Goal: Task Accomplishment & Management: Manage account settings

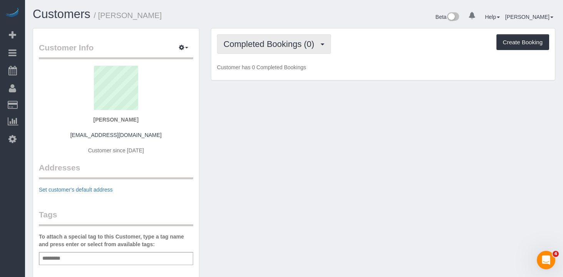
click at [302, 41] on span "Completed Bookings (0)" at bounding box center [271, 44] width 95 height 10
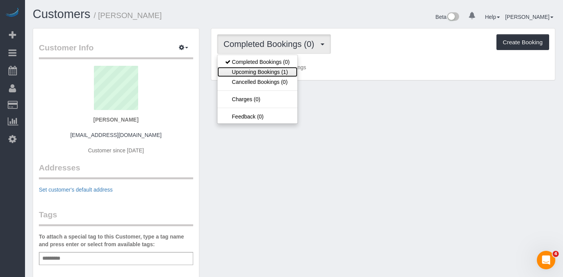
click at [264, 74] on link "Upcoming Bookings (1)" at bounding box center [257, 72] width 80 height 10
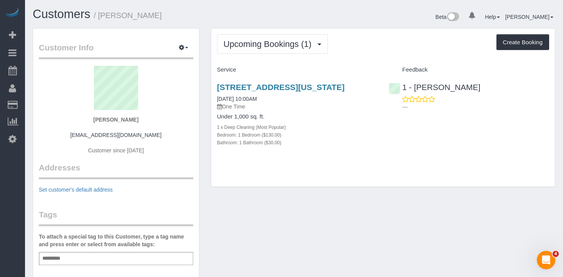
click at [263, 92] on h3 "515 9th Ave Apartment 8m, New York, NY 10018" at bounding box center [297, 87] width 160 height 9
click at [266, 85] on link "515 9th Ave Apartment 8m, New York, NY 10018" at bounding box center [281, 87] width 128 height 9
click at [253, 86] on link "515 9th Ave Apartment 8m, New York, NY 10018" at bounding box center [281, 87] width 128 height 9
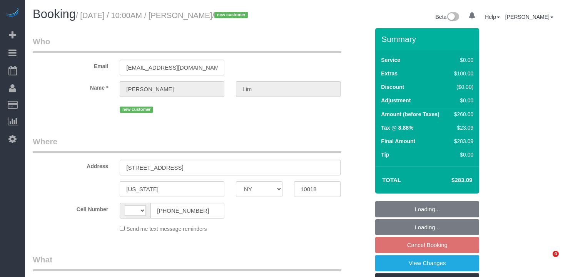
select select "NY"
select select "string:US"
select select "number:58"
select select "number:71"
select select "number:15"
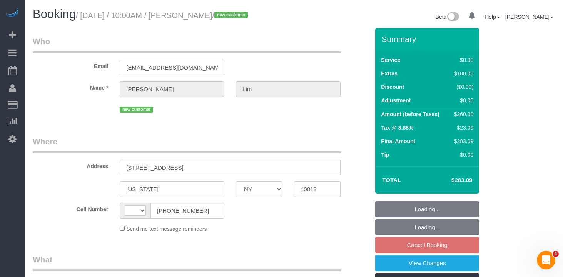
select select "number:7"
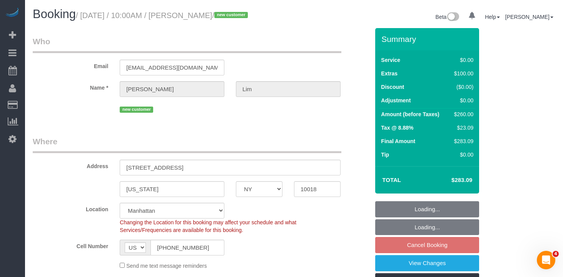
select select "object:767"
select select "string:stripe-pm_1RyeXp4VGloSiKo7C8pjKKiL"
select select "1"
select select "spot3"
select select "object:1292"
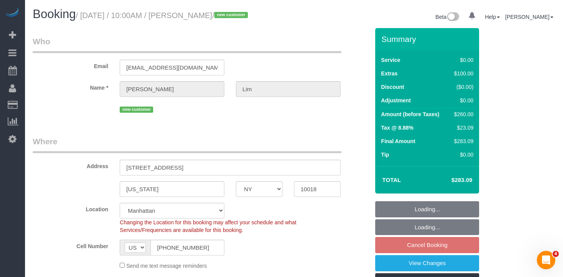
select select "1"
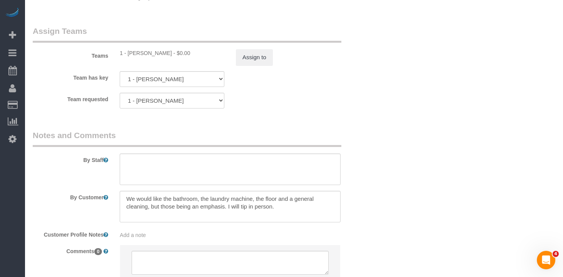
scroll to position [1084, 0]
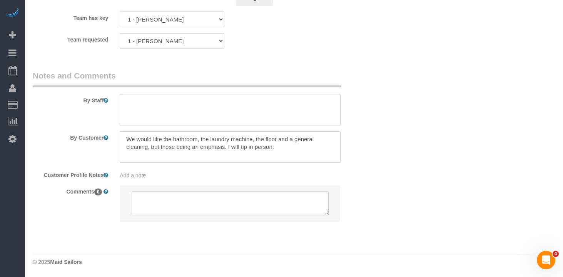
click at [188, 203] on textarea at bounding box center [230, 203] width 197 height 24
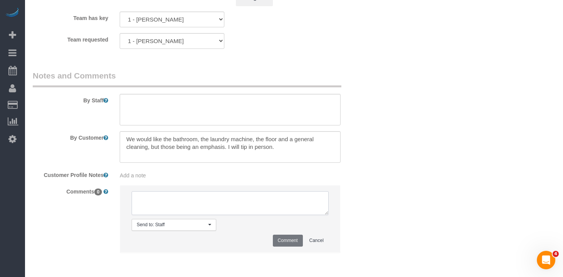
paste textarea "[URL][DOMAIN_NAME]"
type textarea "[URL][DOMAIN_NAME]"
click at [182, 177] on div "Add a note" at bounding box center [230, 176] width 221 height 8
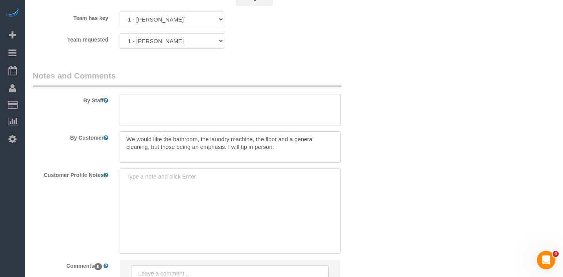
click at [232, 184] on textarea at bounding box center [230, 210] width 221 height 85
paste textarea "[URL][DOMAIN_NAME]"
type textarea "[URL][DOMAIN_NAME]"
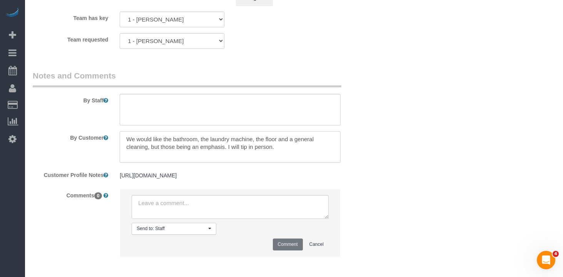
drag, startPoint x: 321, startPoint y: 145, endPoint x: 138, endPoint y: 134, distance: 182.7
click at [138, 134] on textarea at bounding box center [230, 147] width 221 height 32
click at [217, 145] on textarea at bounding box center [230, 147] width 221 height 32
drag, startPoint x: 300, startPoint y: 147, endPoint x: 37, endPoint y: 125, distance: 263.6
click at [37, 125] on sui-booking-comments "By Staff By Customer Customer Profile Notes https://www.zillow.com/homedetails/…" at bounding box center [201, 167] width 337 height 194
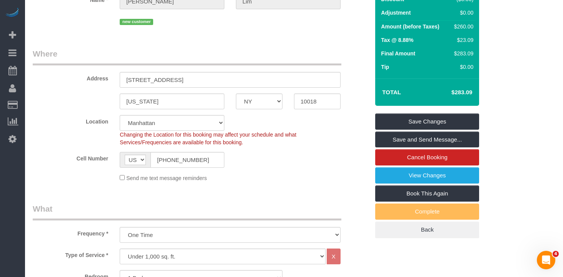
scroll to position [92, 0]
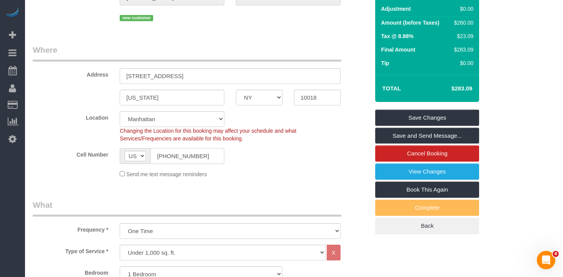
click at [176, 157] on input "[PHONE_NUMBER]" at bounding box center [187, 156] width 74 height 16
click at [176, 157] on input "(404) 642-2128" at bounding box center [187, 156] width 74 height 16
click at [148, 75] on input "515 9th ave Apartment 8M" at bounding box center [230, 76] width 221 height 16
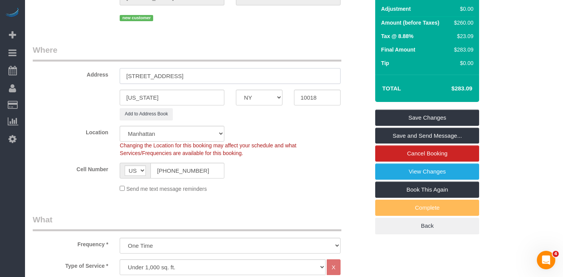
click at [192, 77] on input "515 9th Avenue, Apartment 8M" at bounding box center [230, 76] width 221 height 16
type input "[STREET_ADDRESS] 8M"
drag, startPoint x: 177, startPoint y: 179, endPoint x: 179, endPoint y: 174, distance: 5.7
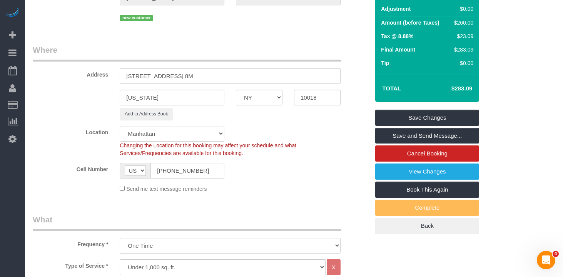
click at [177, 179] on sui-booking-location "Location Manhattan Austin Boston Bronx Brooklyn Charlotte Denver New Jersey Por…" at bounding box center [201, 159] width 337 height 67
click at [180, 172] on input "[PHONE_NUMBER]" at bounding box center [187, 171] width 74 height 16
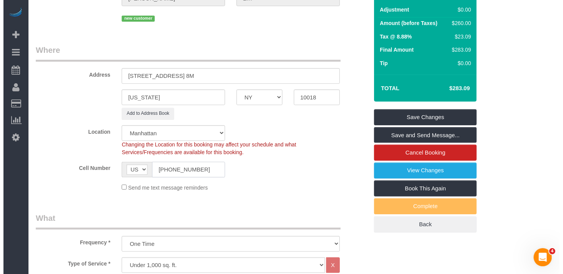
scroll to position [0, 0]
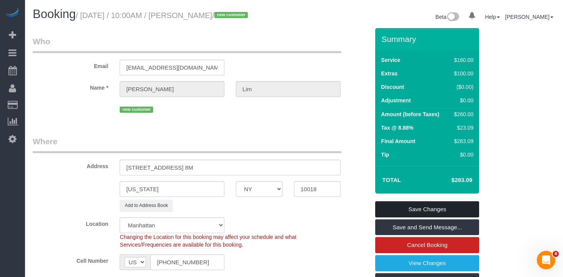
click at [444, 213] on link "Save Changes" at bounding box center [427, 209] width 104 height 16
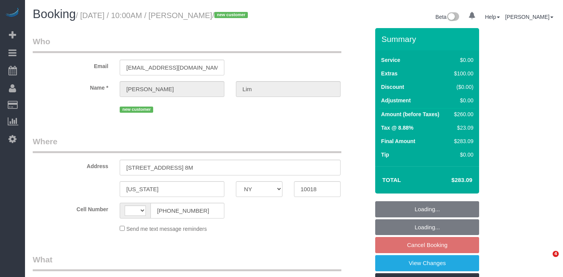
select select "NY"
select select "string:[GEOGRAPHIC_DATA]"
select select "number:58"
select select "number:71"
select select "number:15"
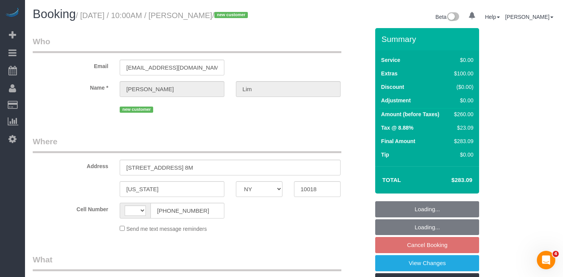
select select "number:7"
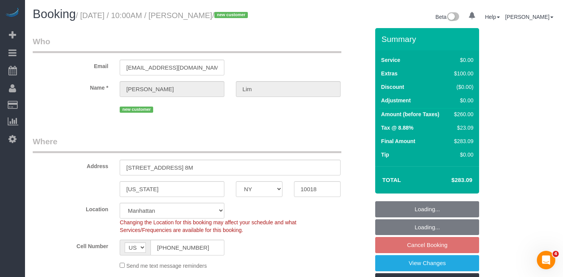
select select "string:stripe-pm_1RyeXp4VGloSiKo7C8pjKKiL"
select select "object:767"
select select "spot3"
select select "object:1292"
select select "1"
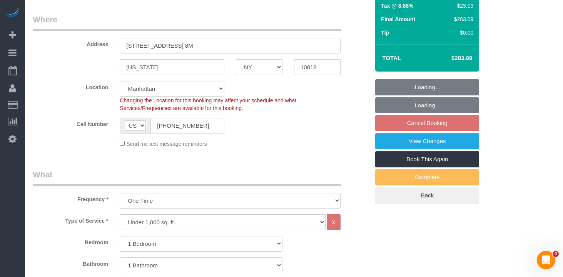
select select "1"
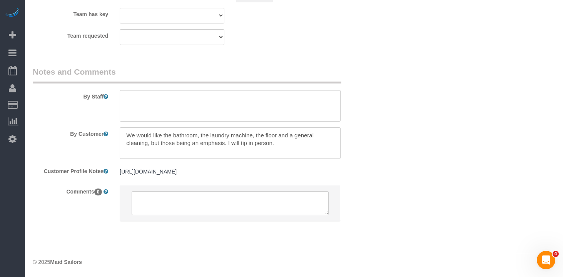
scroll to position [1096, 0]
click at [226, 129] on textarea at bounding box center [230, 143] width 221 height 32
click at [295, 140] on textarea at bounding box center [230, 143] width 221 height 32
click at [241, 133] on textarea at bounding box center [230, 143] width 221 height 32
click at [219, 127] on textarea at bounding box center [230, 143] width 221 height 32
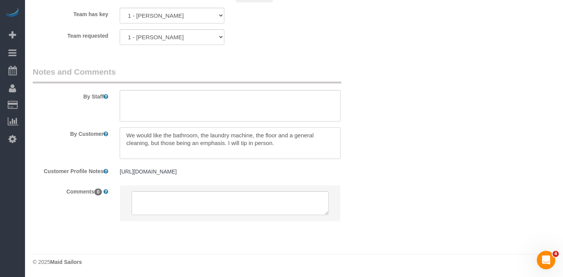
click at [207, 127] on textarea at bounding box center [230, 143] width 221 height 32
type textarea "We would like the bathroom, wipe the outside of the laundry machine, the floor …"
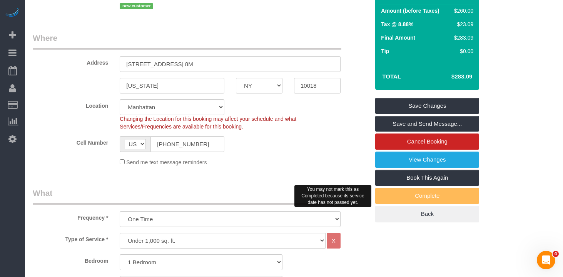
scroll to position [124, 0]
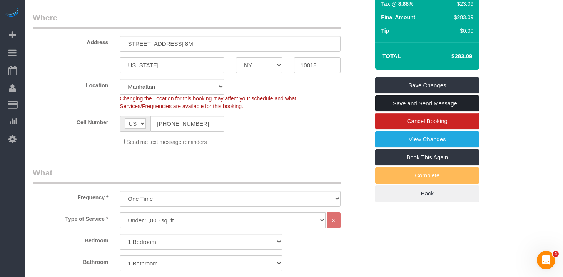
click at [392, 103] on link "Save and Send Message..." at bounding box center [427, 103] width 104 height 16
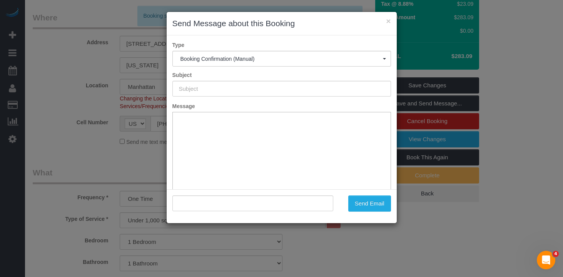
type input "Cleaning Confirmed for [DATE] 10:00am"
type input ""[PERSON_NAME]" <[EMAIL_ADDRESS][DOMAIN_NAME]>"
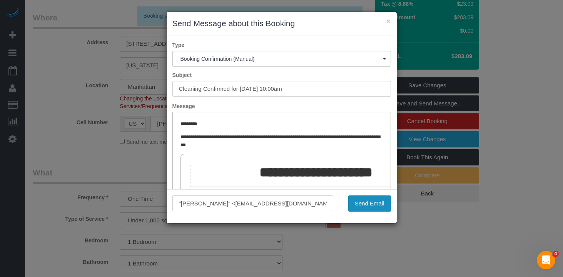
click at [363, 203] on button "Send Email" at bounding box center [369, 203] width 43 height 16
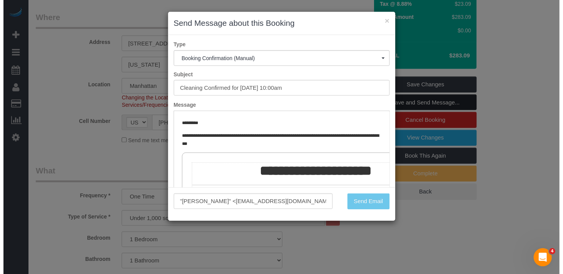
scroll to position [152, 0]
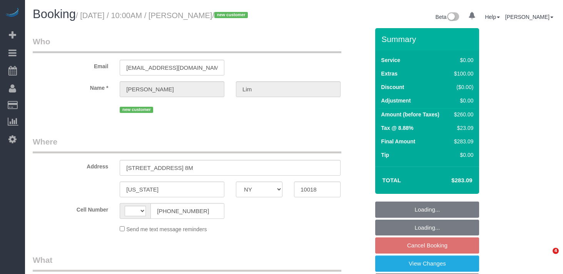
select select "NY"
select select "string:[GEOGRAPHIC_DATA]"
select select "1"
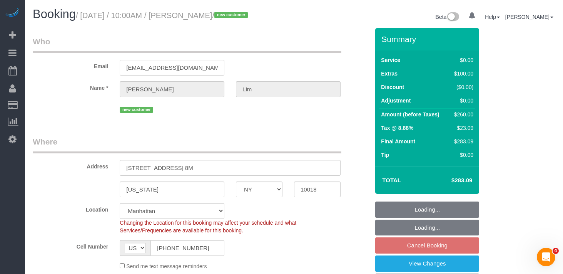
select select "object:725"
select select "string:stripe-pm_1RyeXp4VGloSiKo7C8pjKKiL"
select select "object:734"
select select "spot3"
select select "number:58"
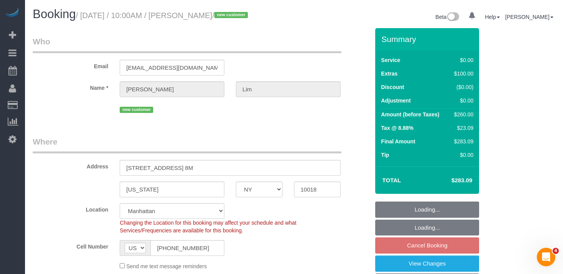
select select "number:71"
select select "number:15"
select select "number:7"
select select "1"
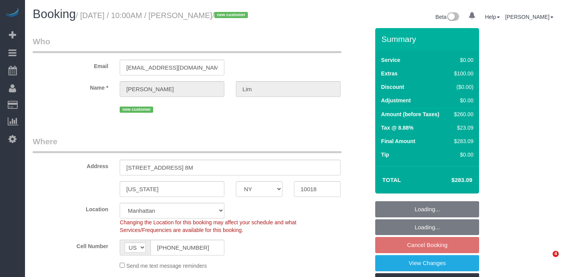
select select "NY"
select select "1"
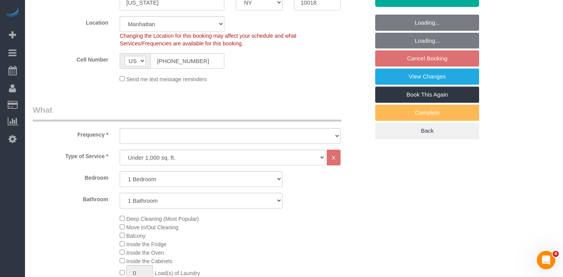
select select "object:725"
select select "string:stripe-pm_1RyeXp4VGloSiKo7C8pjKKiL"
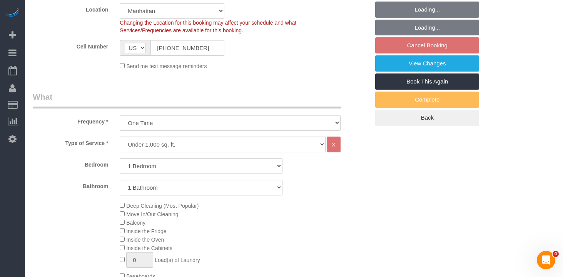
select select "object:1328"
select select "spot3"
select select "number:58"
select select "number:71"
select select "number:15"
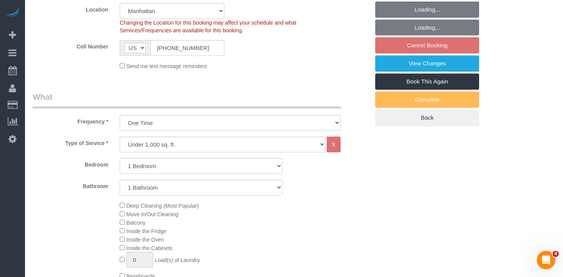
select select "number:7"
select select "1"
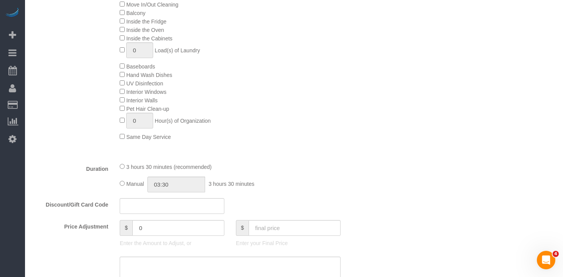
scroll to position [358, 0]
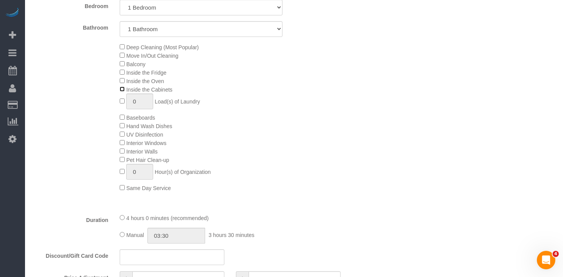
select select "spot60"
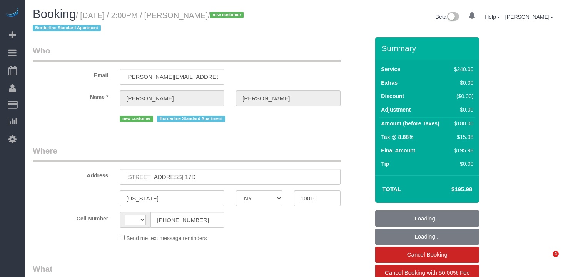
select select "NY"
select select "object:381"
select select "number:58"
select select "number:74"
select select "number:15"
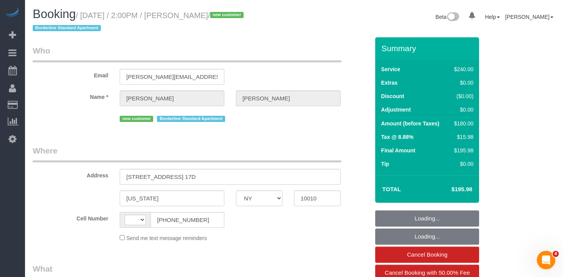
select select "number:5"
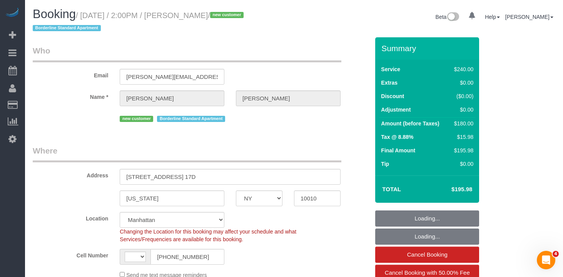
select select "object:779"
select select "string:US"
select select "string:stripe-pm_1Ry2d64VGloSiKo77uu5XIIX"
select select "180"
select select "spot1"
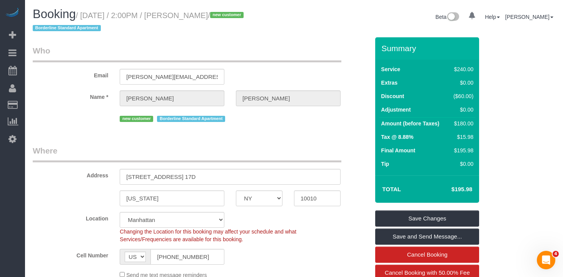
drag, startPoint x: 239, startPoint y: 16, endPoint x: 88, endPoint y: 16, distance: 150.8
click at [88, 16] on small "/ August 21, 2025 / 2:00PM / Sara Robicheau / new customer Borderline Standard …" at bounding box center [139, 22] width 213 height 22
copy small "August 21, 2025 / 2:00PM / Sara Robicheau"
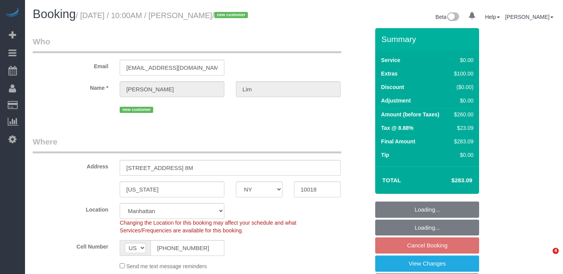
select select "NY"
select select "number:58"
select select "number:71"
select select "number:15"
select select "number:7"
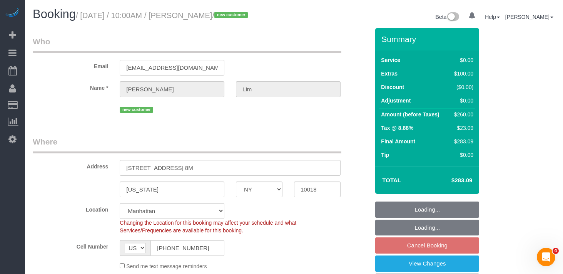
select select "string:stripe-pm_1RyeXp4VGloSiKo7C8pjKKiL"
select select "object:771"
select select "spot3"
select select "1"
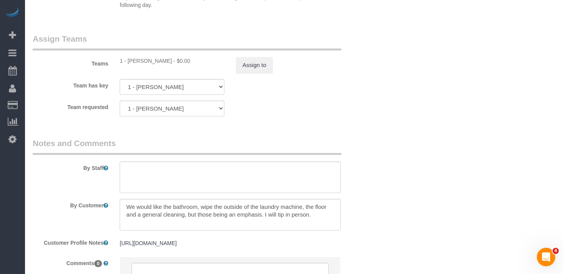
scroll to position [1023, 0]
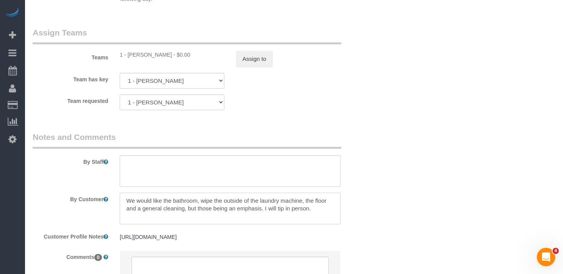
click at [257, 211] on textarea at bounding box center [230, 208] width 221 height 32
click at [244, 209] on textarea at bounding box center [230, 208] width 221 height 32
click at [207, 201] on textarea at bounding box center [230, 208] width 221 height 32
click at [208, 199] on textarea at bounding box center [230, 208] width 221 height 32
drag, startPoint x: 208, startPoint y: 199, endPoint x: 201, endPoint y: 201, distance: 7.6
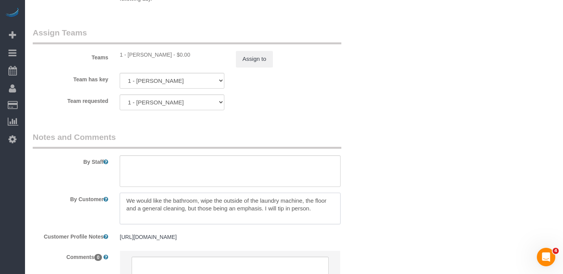
click at [208, 199] on textarea at bounding box center [230, 208] width 221 height 32
click at [305, 202] on textarea at bounding box center [230, 209] width 221 height 32
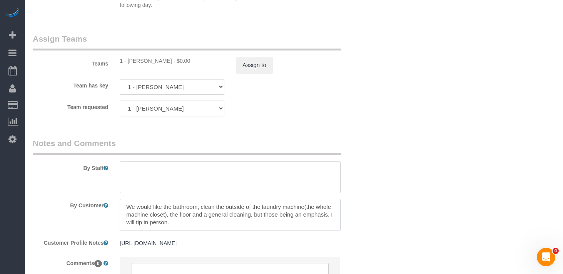
click at [286, 223] on textarea at bounding box center [230, 214] width 221 height 32
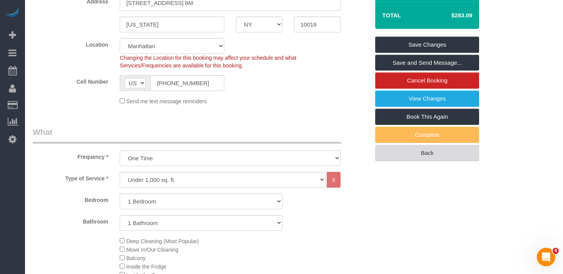
scroll to position [0, 0]
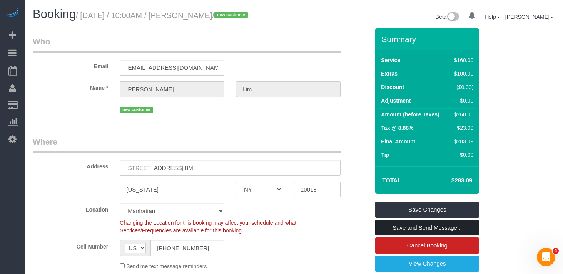
type textarea "We would like the bathroom, clean the outside of the laundry machine(the whole …"
click at [405, 220] on link "Save and Send Message..." at bounding box center [427, 227] width 104 height 16
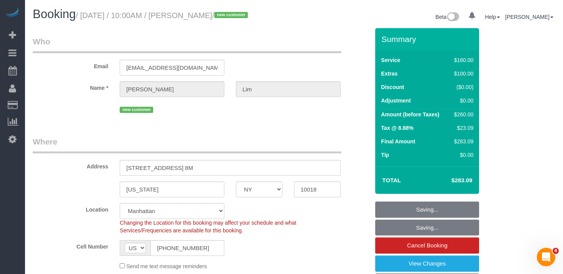
scroll to position [1, 0]
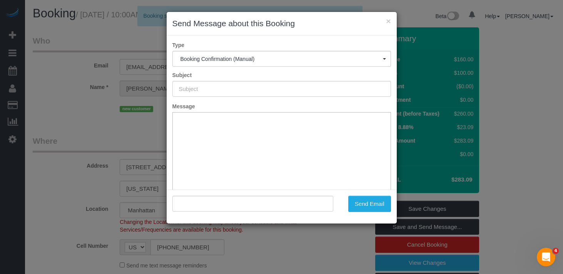
type input "Cleaning Confirmed for [DATE] 10:00am"
type input ""[PERSON_NAME]" <[EMAIL_ADDRESS][DOMAIN_NAME]>"
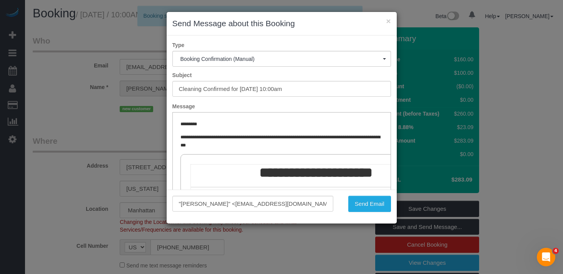
scroll to position [0, 0]
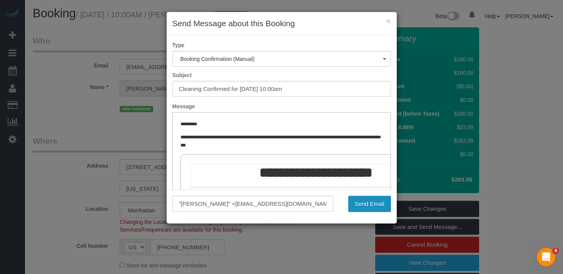
drag, startPoint x: 362, startPoint y: 204, endPoint x: 368, endPoint y: 203, distance: 5.8
click at [362, 204] on button "Send Email" at bounding box center [369, 203] width 43 height 16
